Goal: Task Accomplishment & Management: Manage account settings

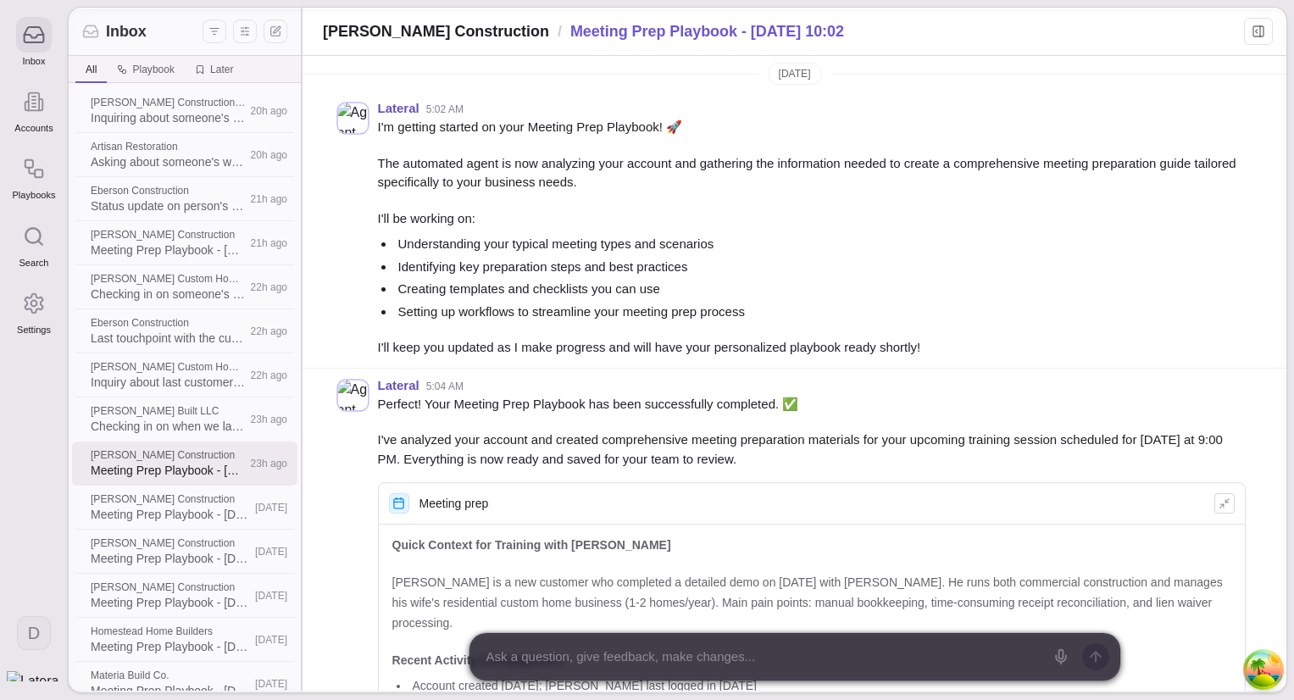
scroll to position [998, 0]
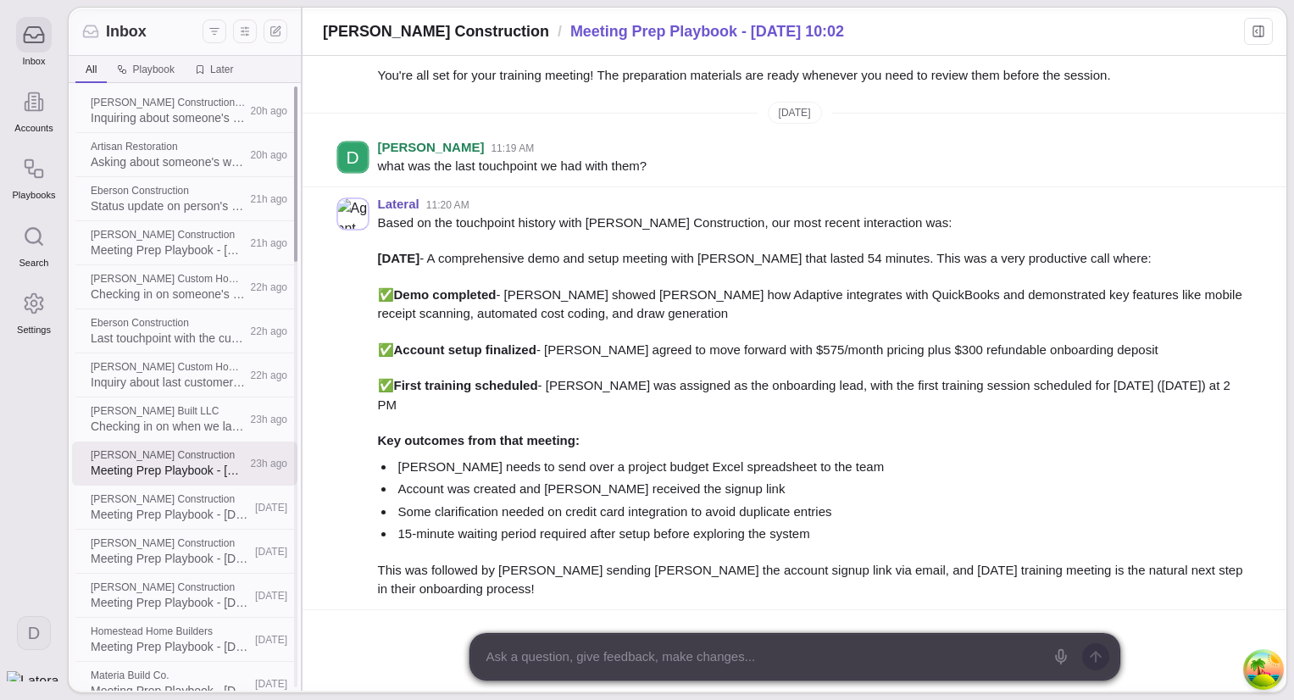
click at [178, 339] on span "Last touchpoint with the customer" at bounding box center [168, 338] width 154 height 17
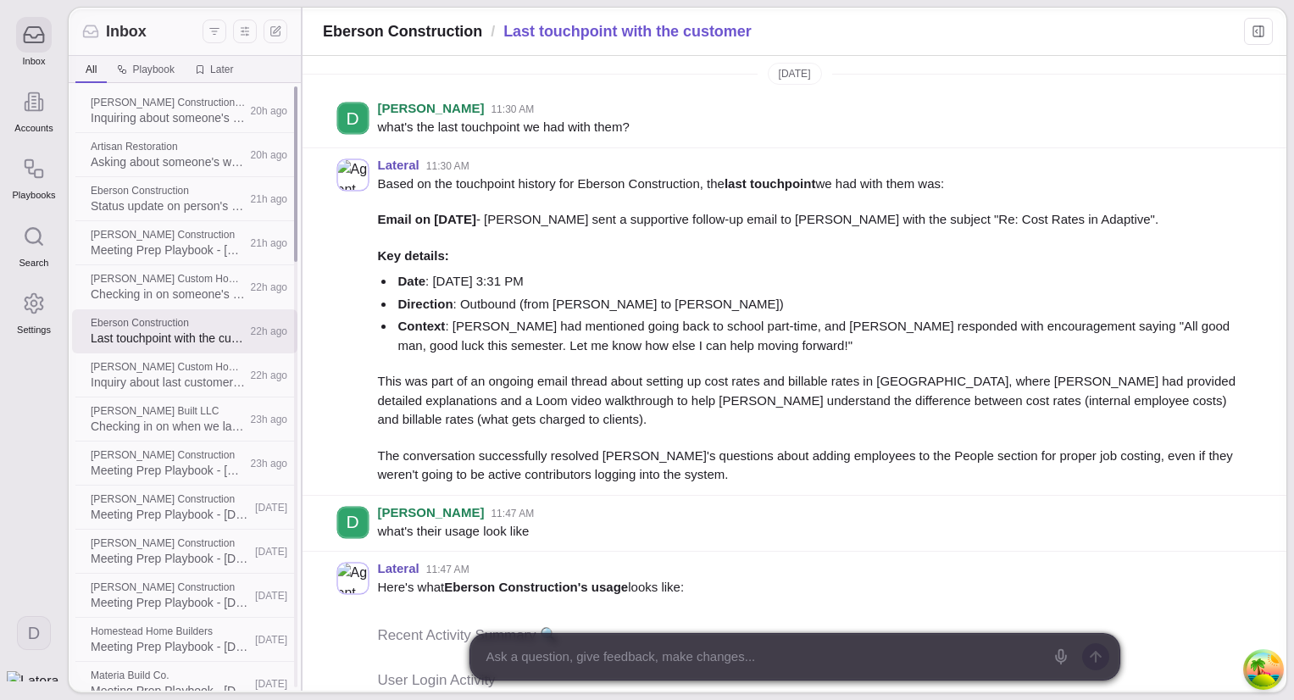
scroll to position [725, 0]
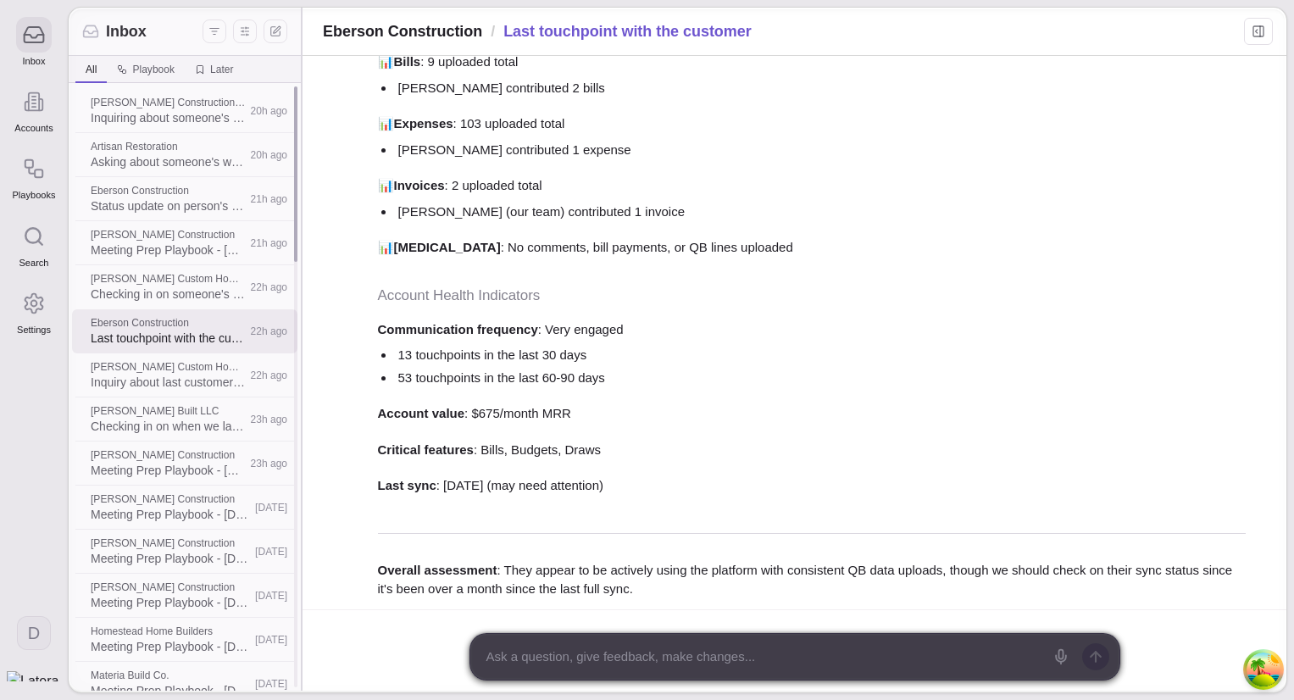
click at [180, 430] on span "Checking in on when we last met" at bounding box center [168, 426] width 154 height 17
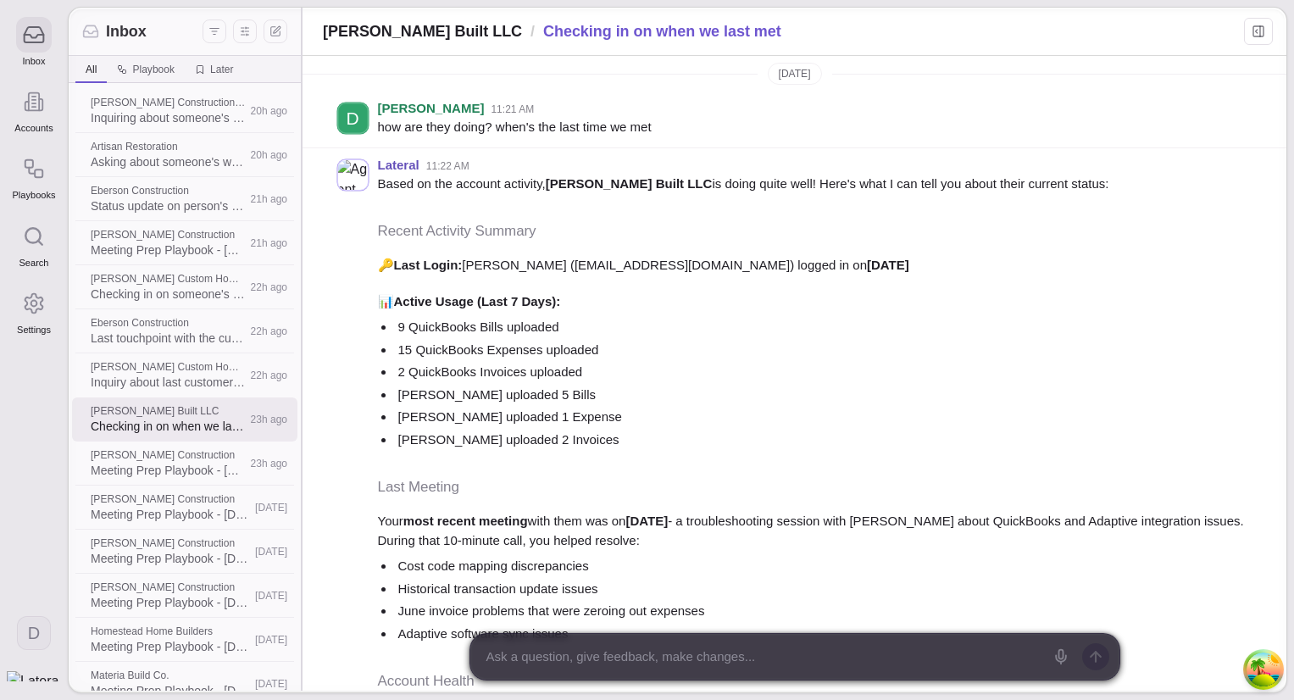
scroll to position [398, 0]
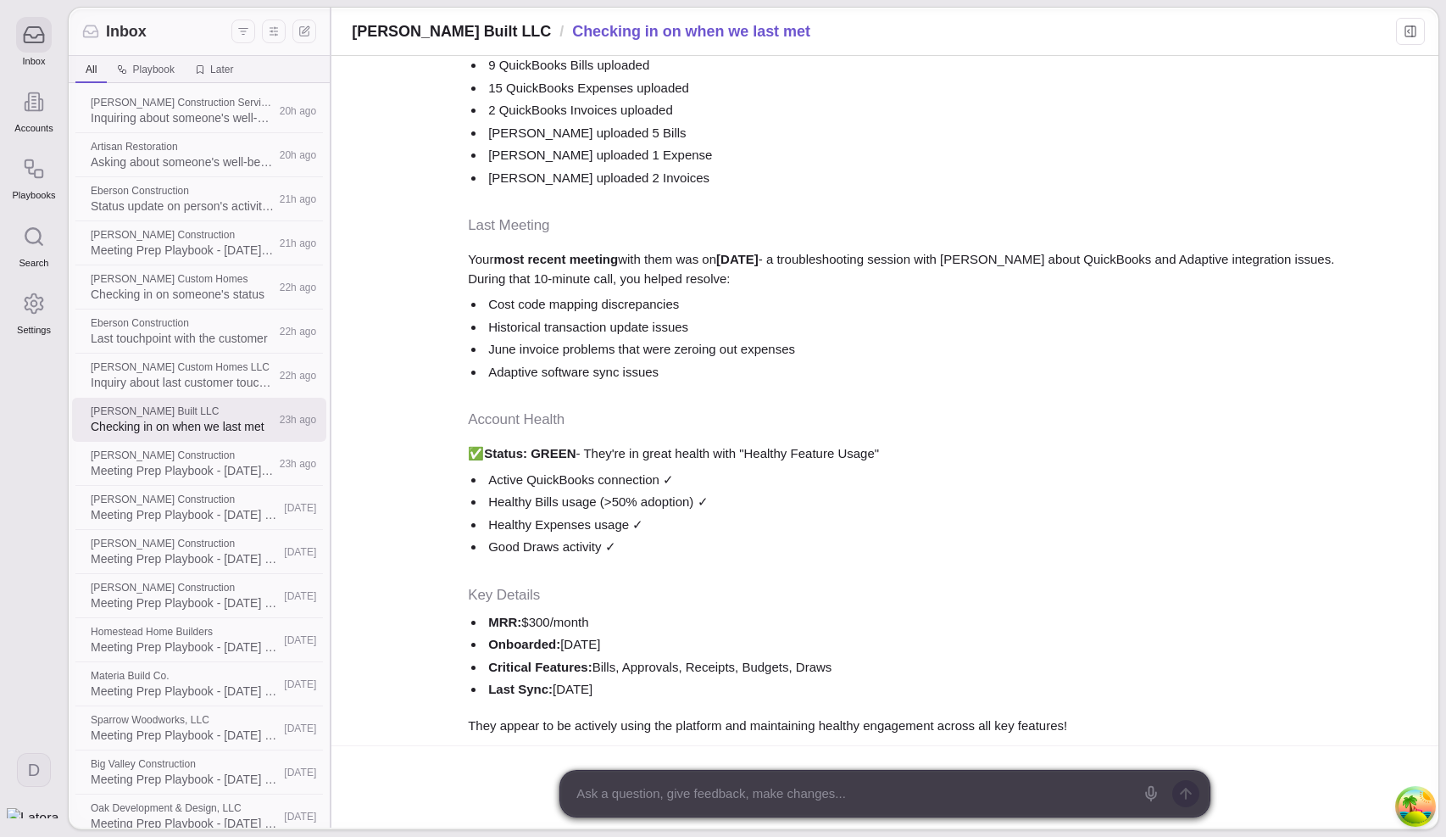
scroll to position [262, 0]
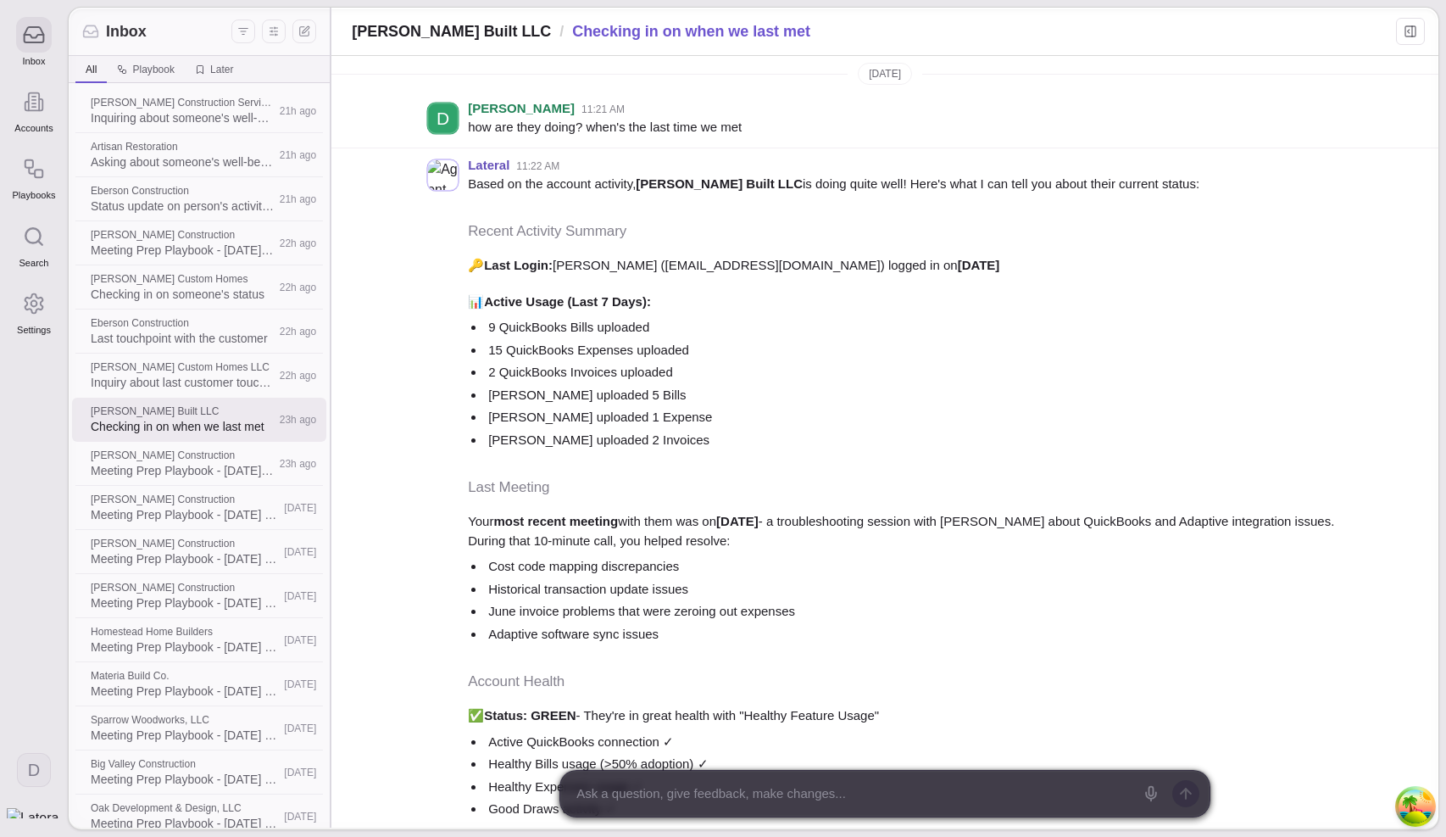
scroll to position [262, 0]
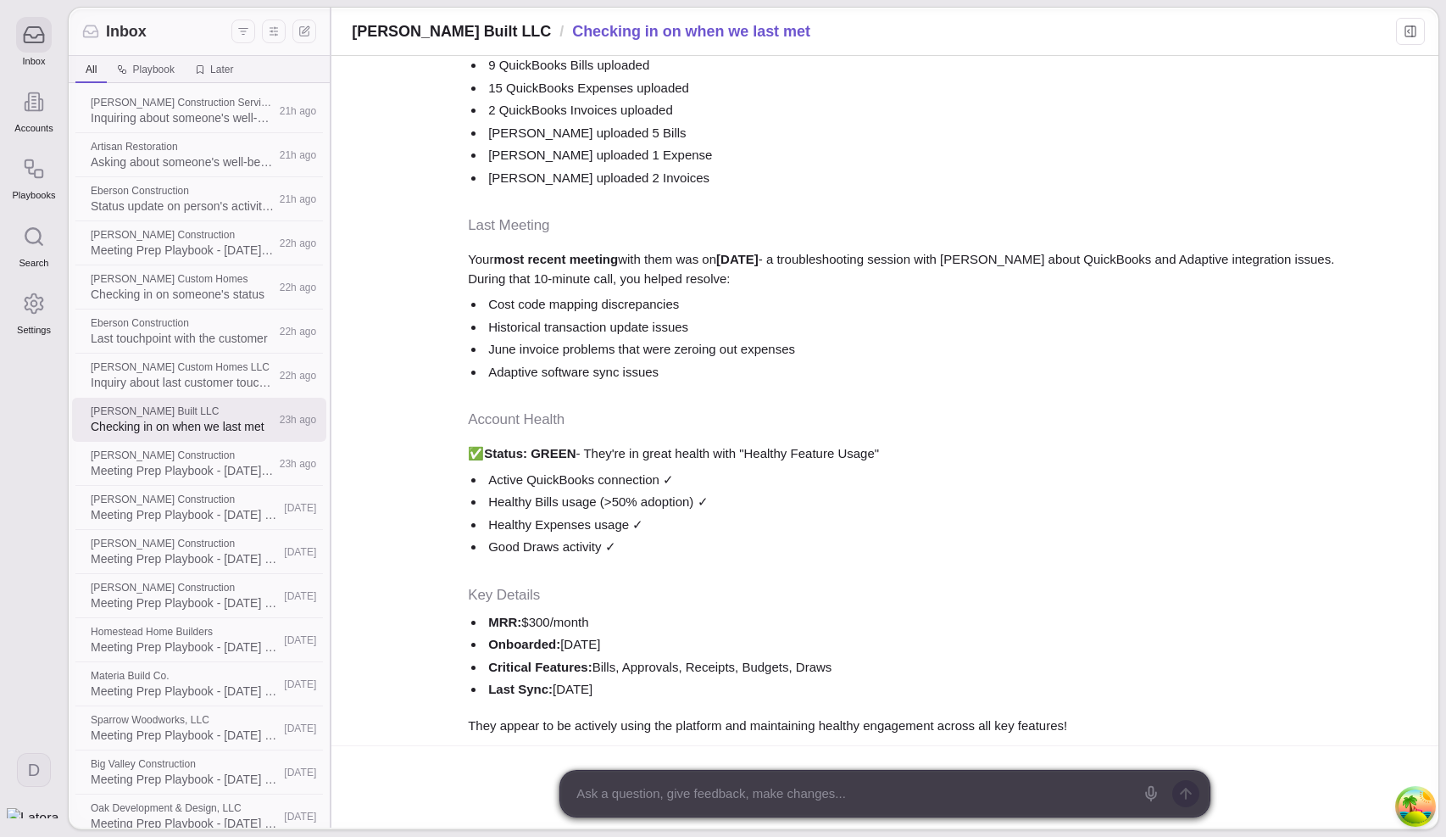
drag, startPoint x: 0, startPoint y: 0, endPoint x: 446, endPoint y: 296, distance: 535.1
click at [446, 296] on div "Lateral 11:22 AM Based on the account activity, Bauer Built LLC is doing quite …" at bounding box center [884, 316] width 1107 height 860
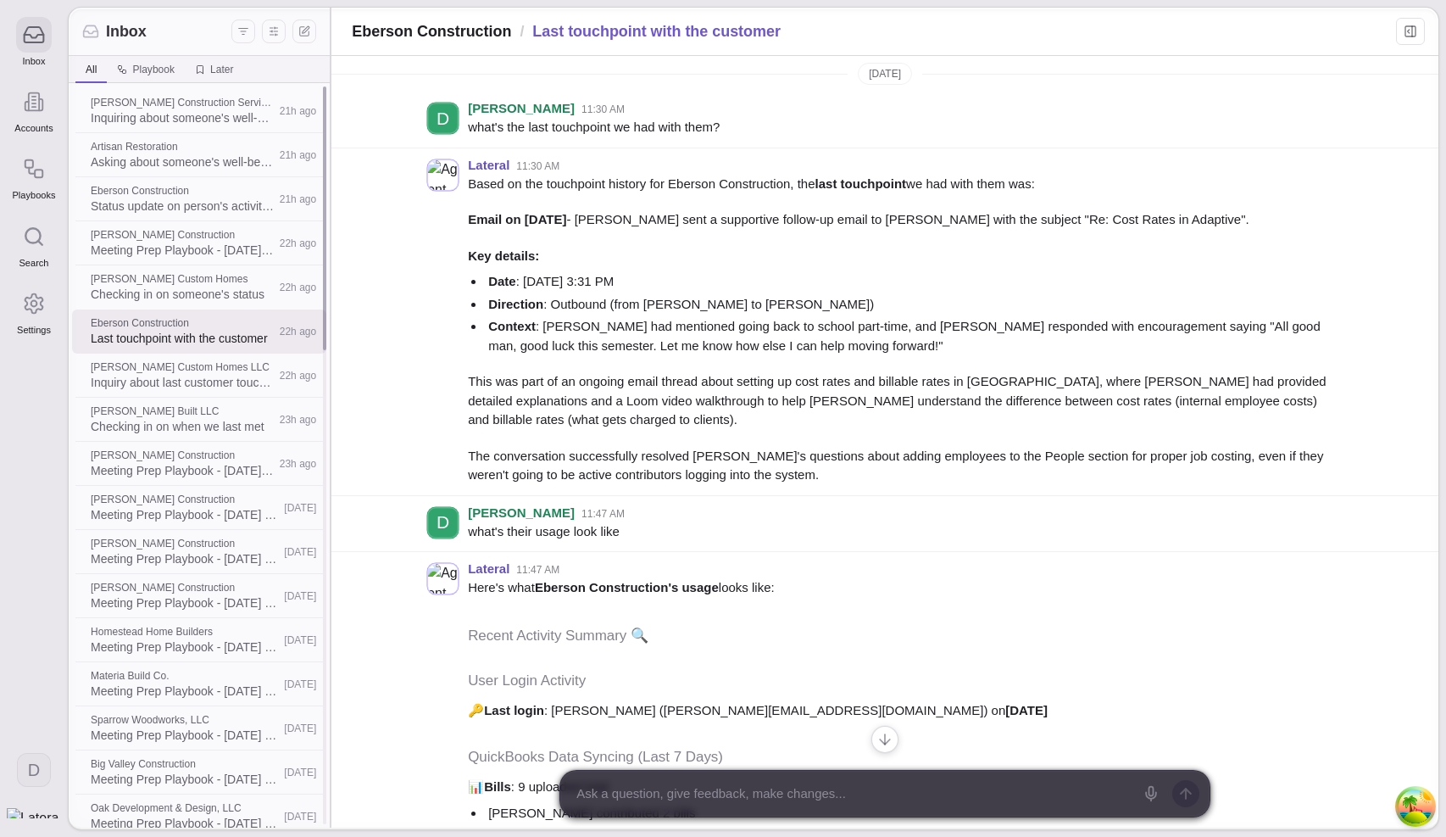
click at [206, 238] on span "[PERSON_NAME] Construction" at bounding box center [183, 235] width 184 height 14
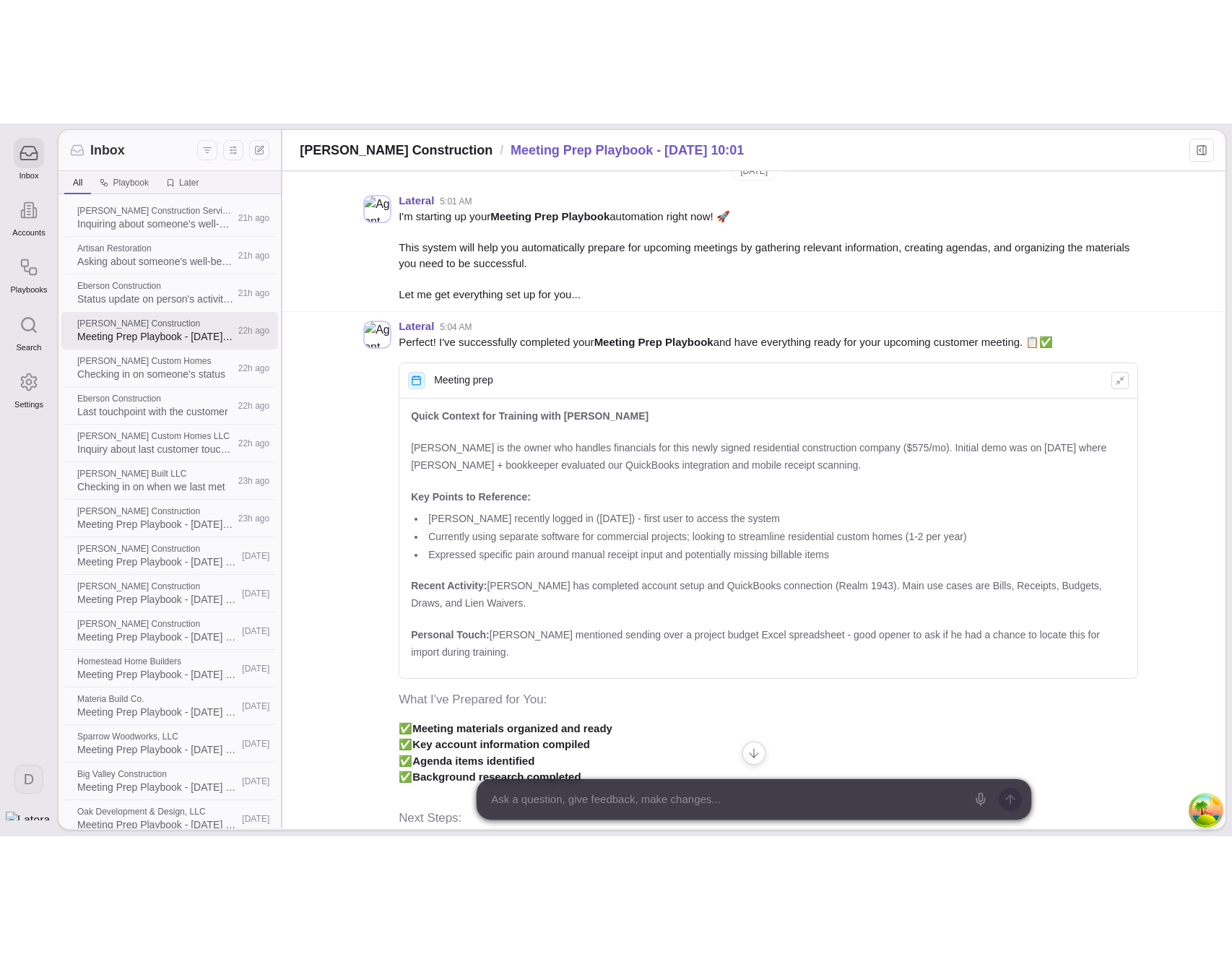
scroll to position [12, 0]
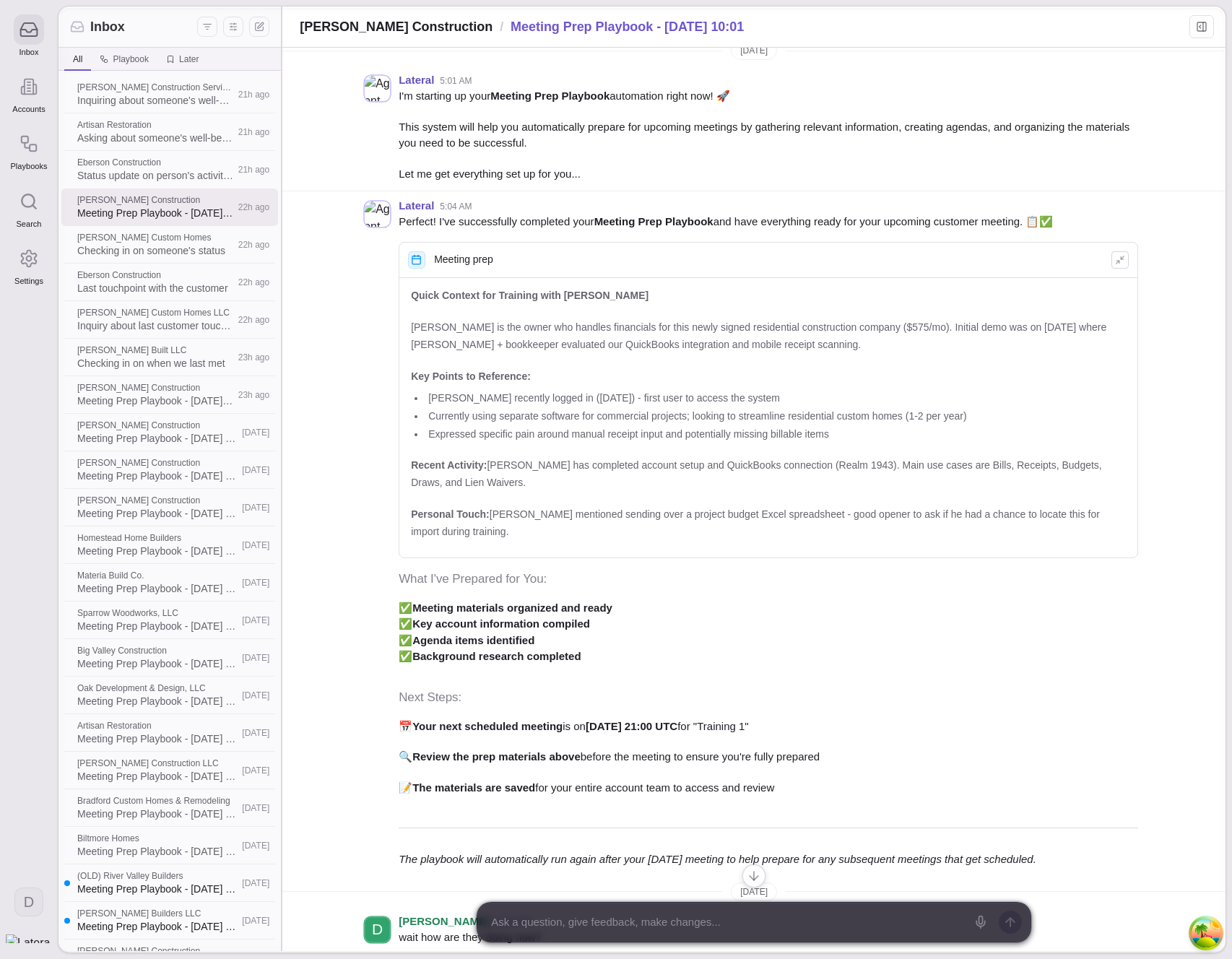
click at [362, 164] on div "Lateral 5:01 AM I'm starting up your Meeting Prep Playbook automation right now…" at bounding box center [753, 128] width 943 height 125
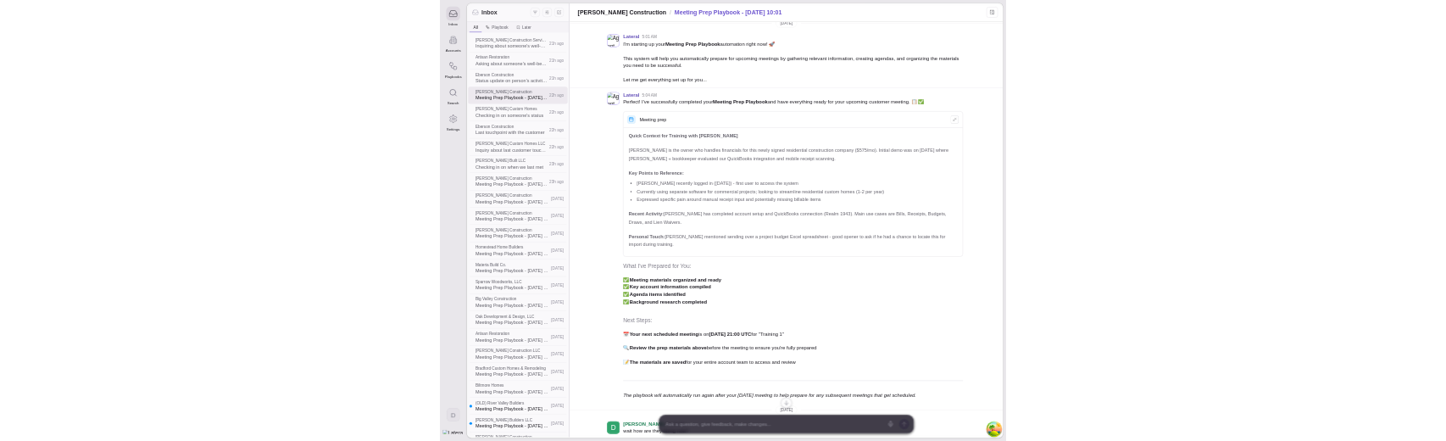
scroll to position [0, 0]
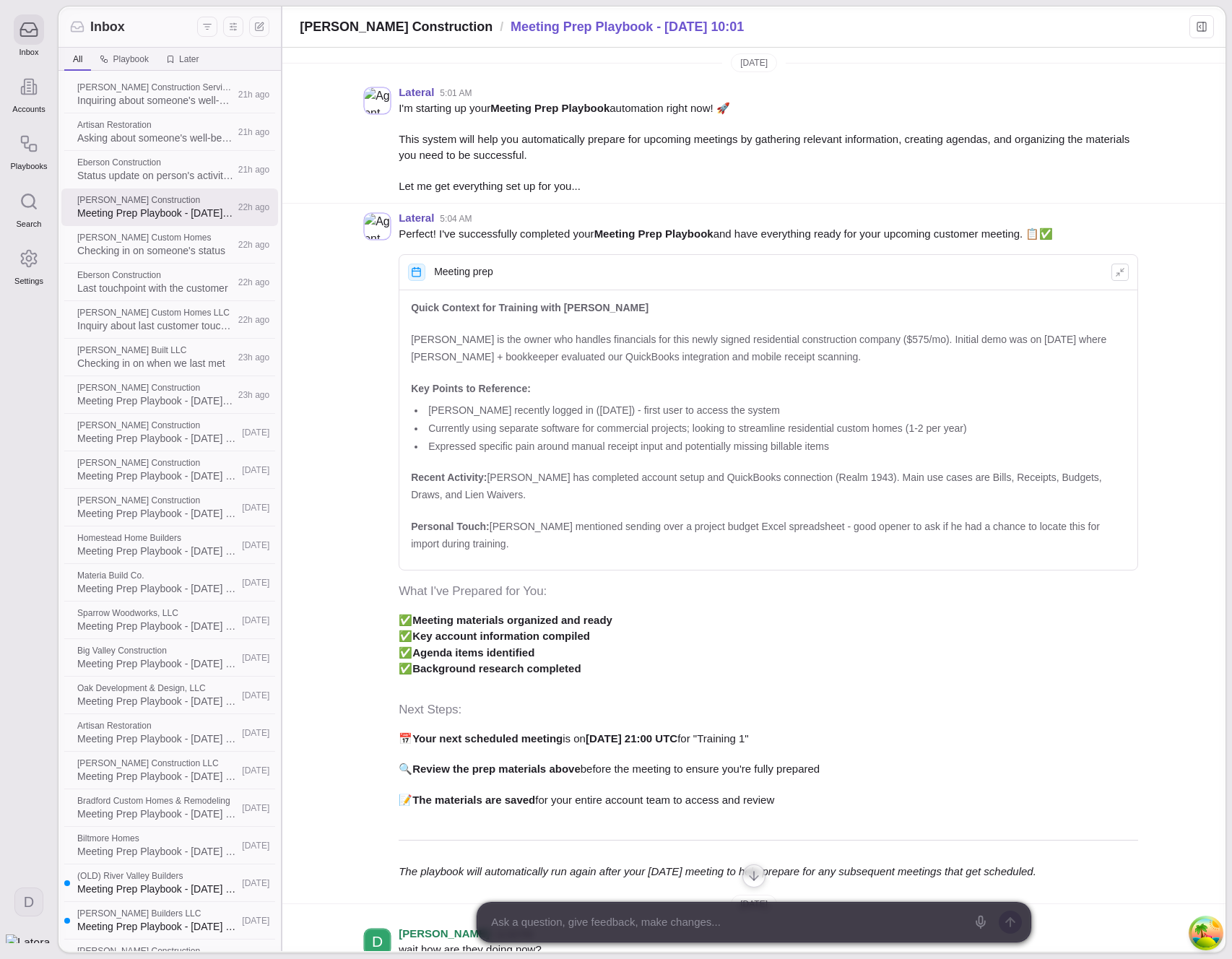
click at [362, 164] on div "Lateral 5:01 AM I'm starting up your Meeting Prep Playbook automation right now…" at bounding box center [753, 141] width 943 height 125
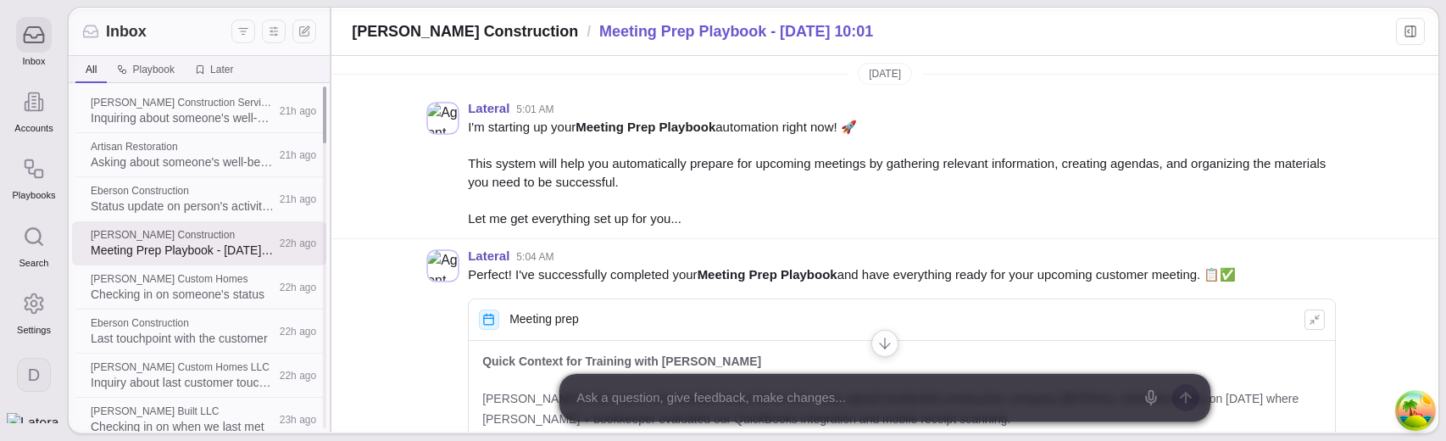
click at [231, 244] on span "Meeting Prep Playbook - [DATE] 10:01" at bounding box center [183, 250] width 184 height 17
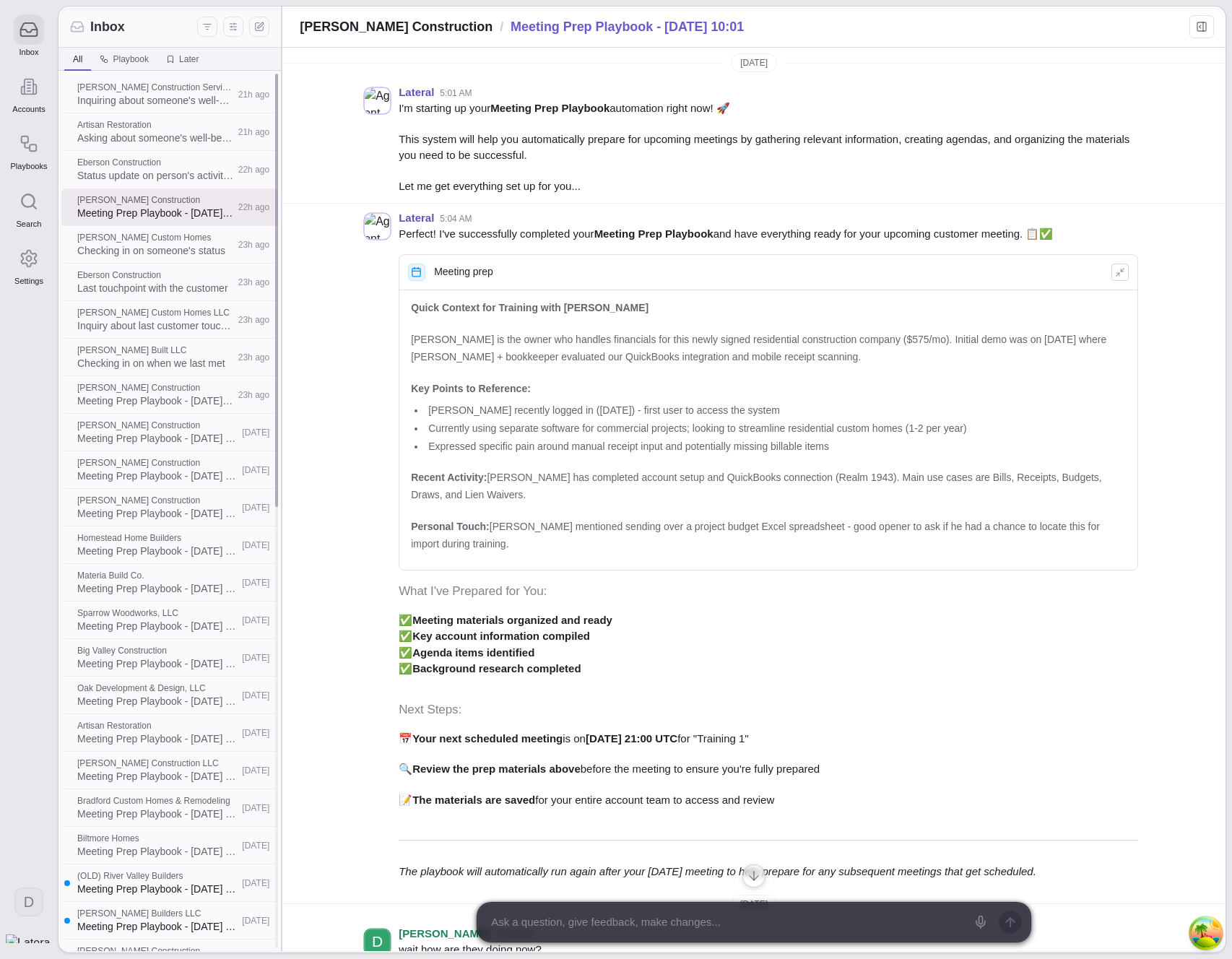
click at [170, 375] on span "Meeting Prep Playbook - [DATE] 10:02" at bounding box center [156, 400] width 157 height 14
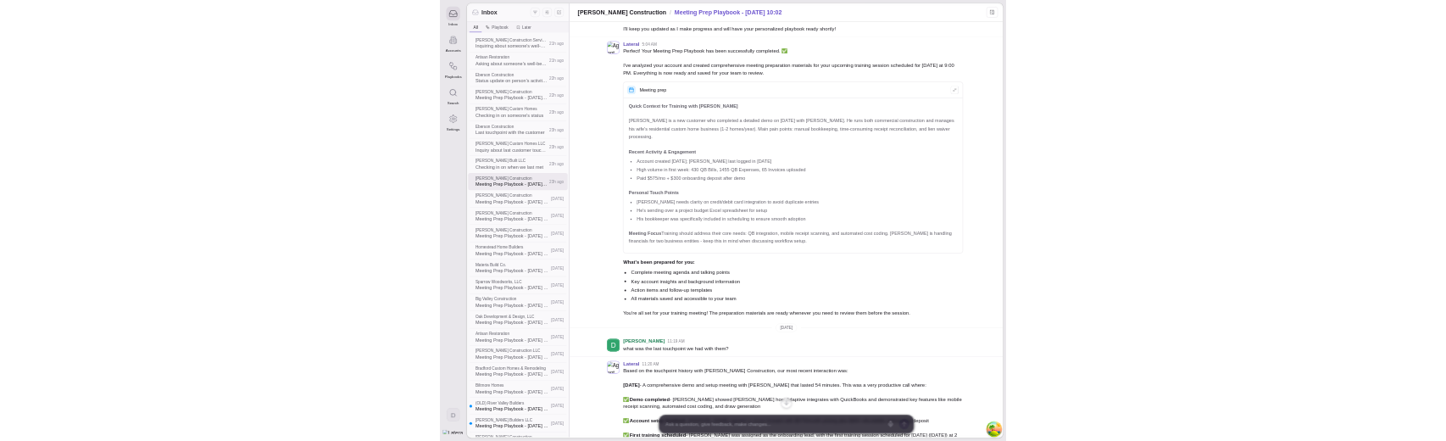
scroll to position [214, 0]
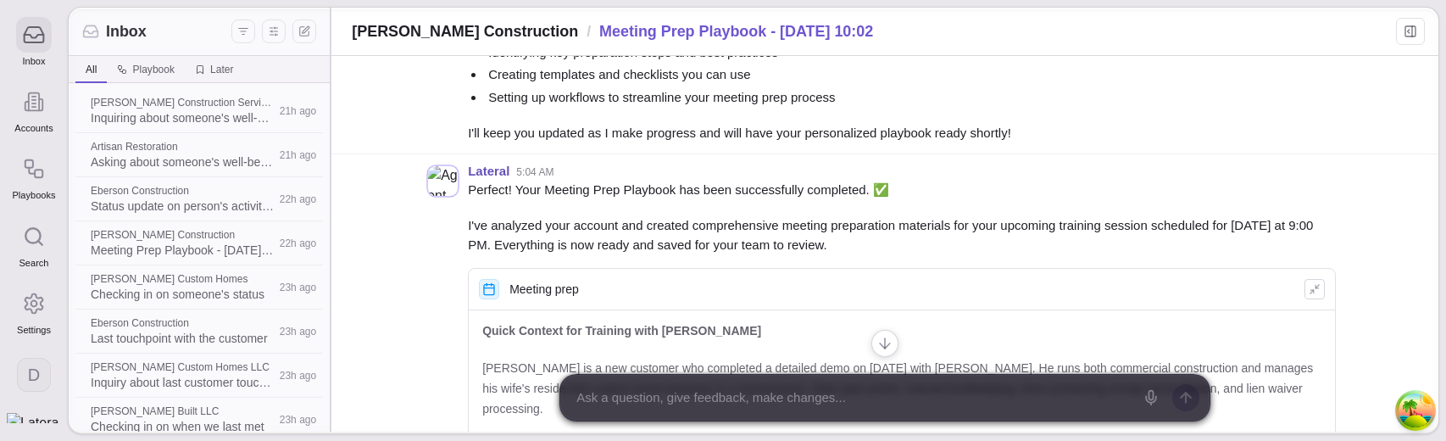
click at [421, 375] on div at bounding box center [884, 397] width 1107 height 47
